Goal: Task Accomplishment & Management: Complete application form

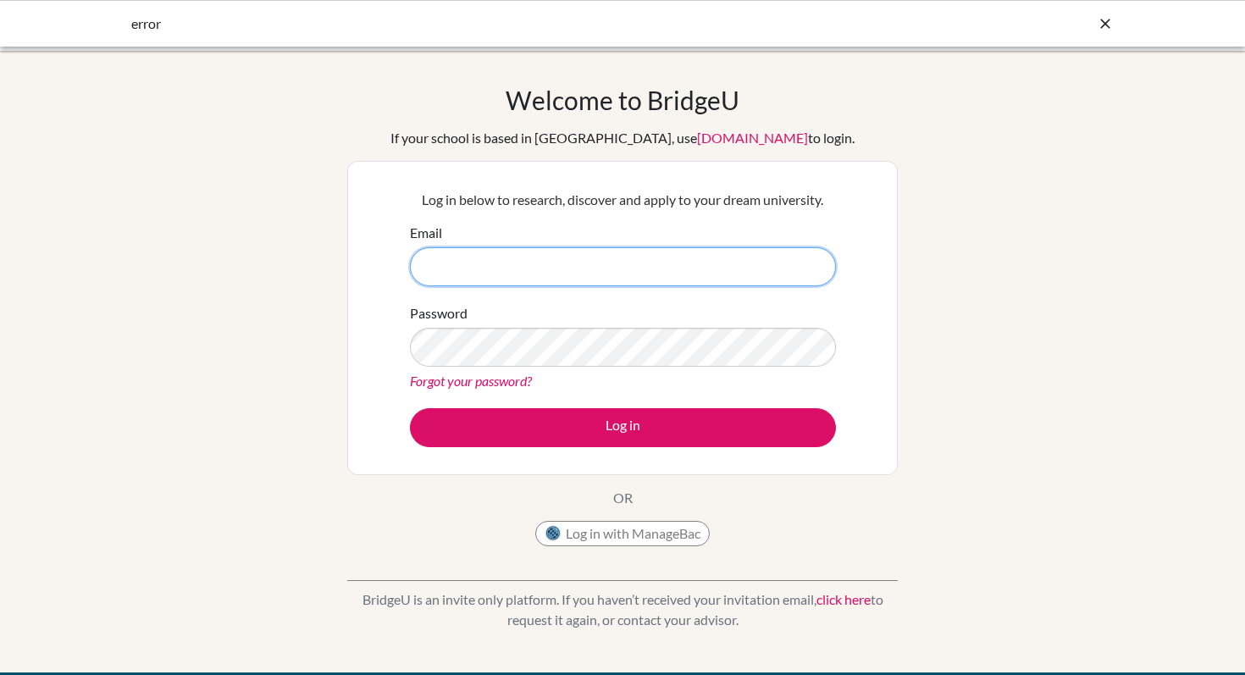
type input "[EMAIL_ADDRESS][DOMAIN_NAME]"
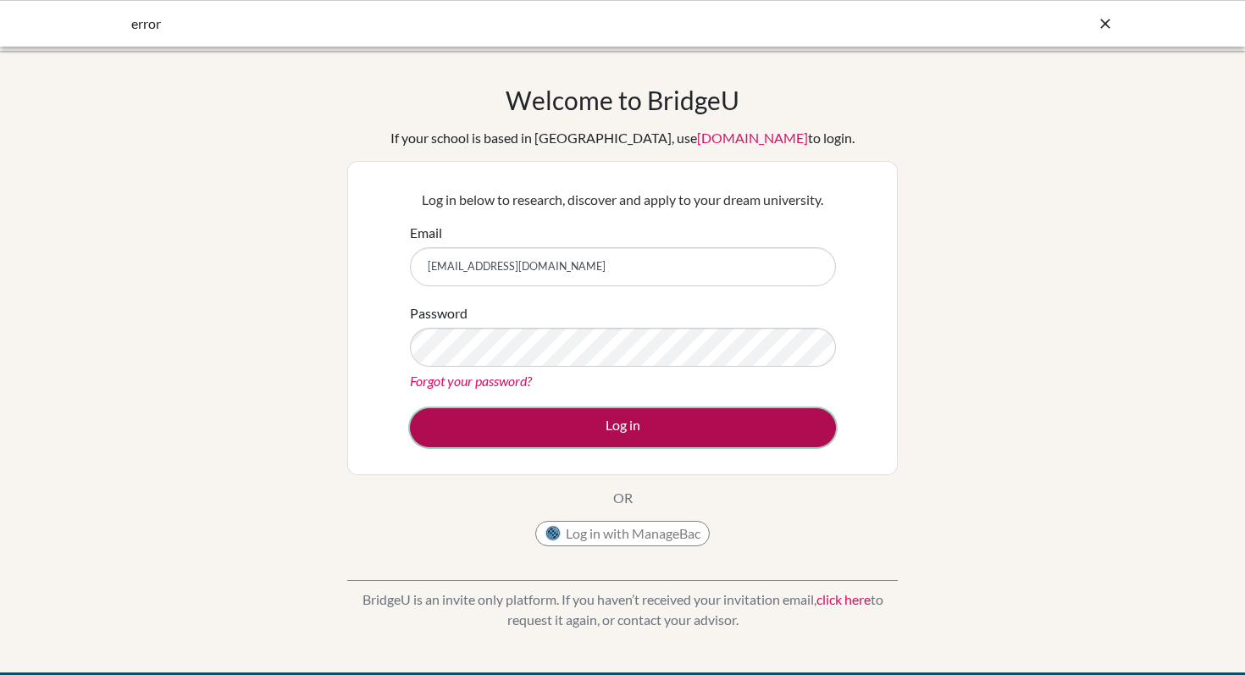
click at [604, 432] on button "Log in" at bounding box center [623, 427] width 426 height 39
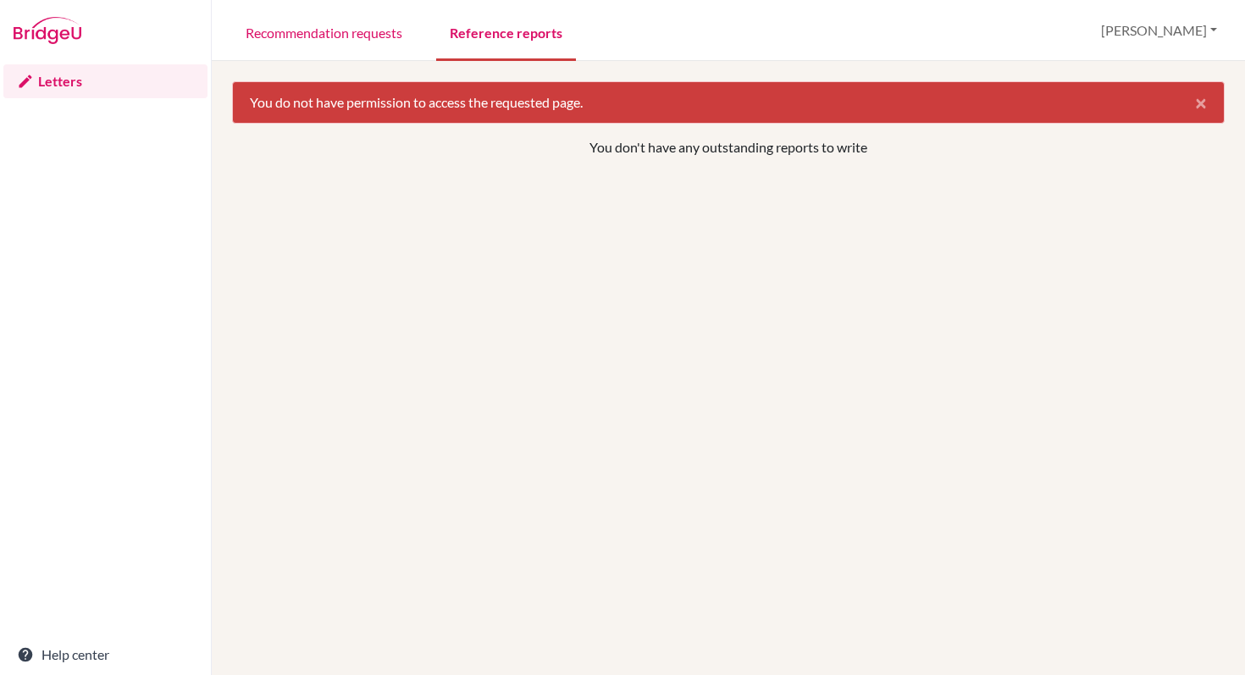
click at [530, 41] on link "Reference reports" at bounding box center [506, 32] width 140 height 58
click at [326, 30] on link "Recommendation requests" at bounding box center [324, 32] width 184 height 58
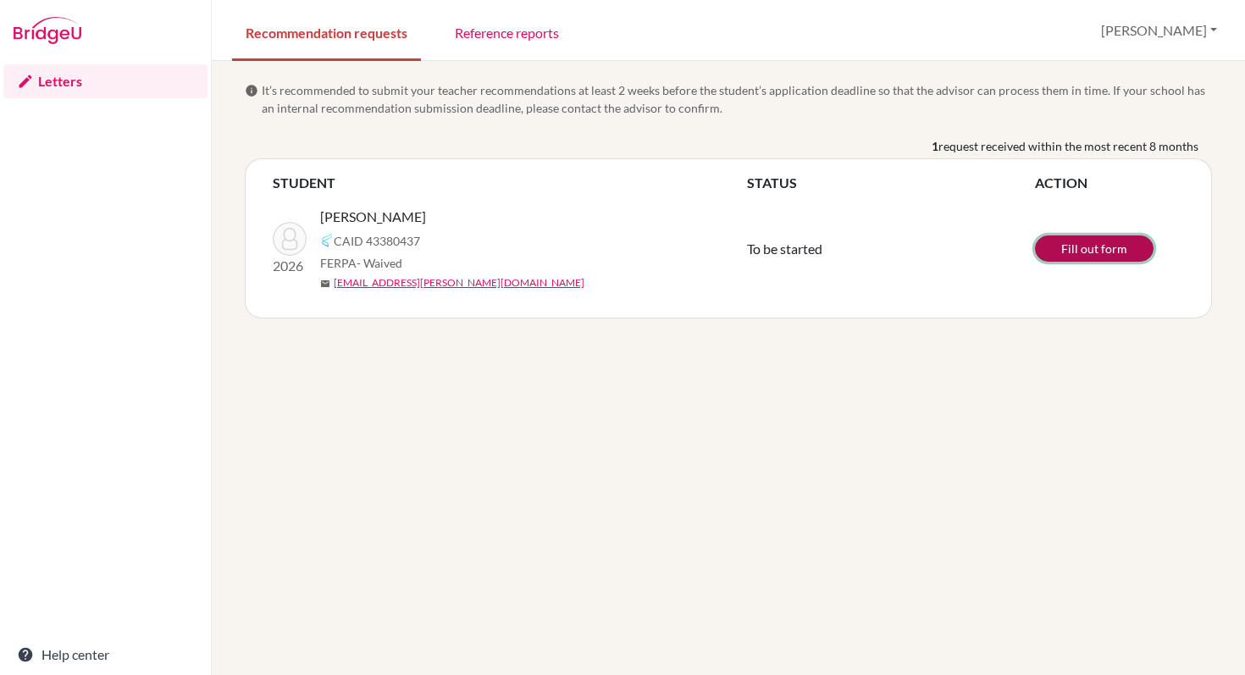
click at [1080, 237] on link "Fill out form" at bounding box center [1094, 248] width 119 height 26
